Goal: Use online tool/utility: Utilize a website feature to perform a specific function

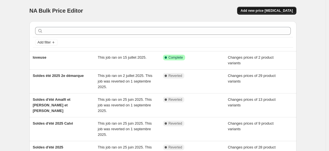
click at [268, 11] on span "Add new price [MEDICAL_DATA]" at bounding box center [267, 10] width 52 height 5
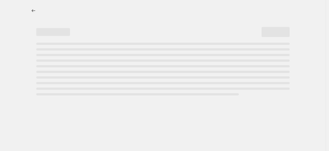
select select "percentage"
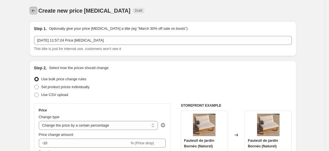
click at [33, 10] on icon "Price change jobs" at bounding box center [34, 11] width 6 height 6
